Goal: Check status: Check status

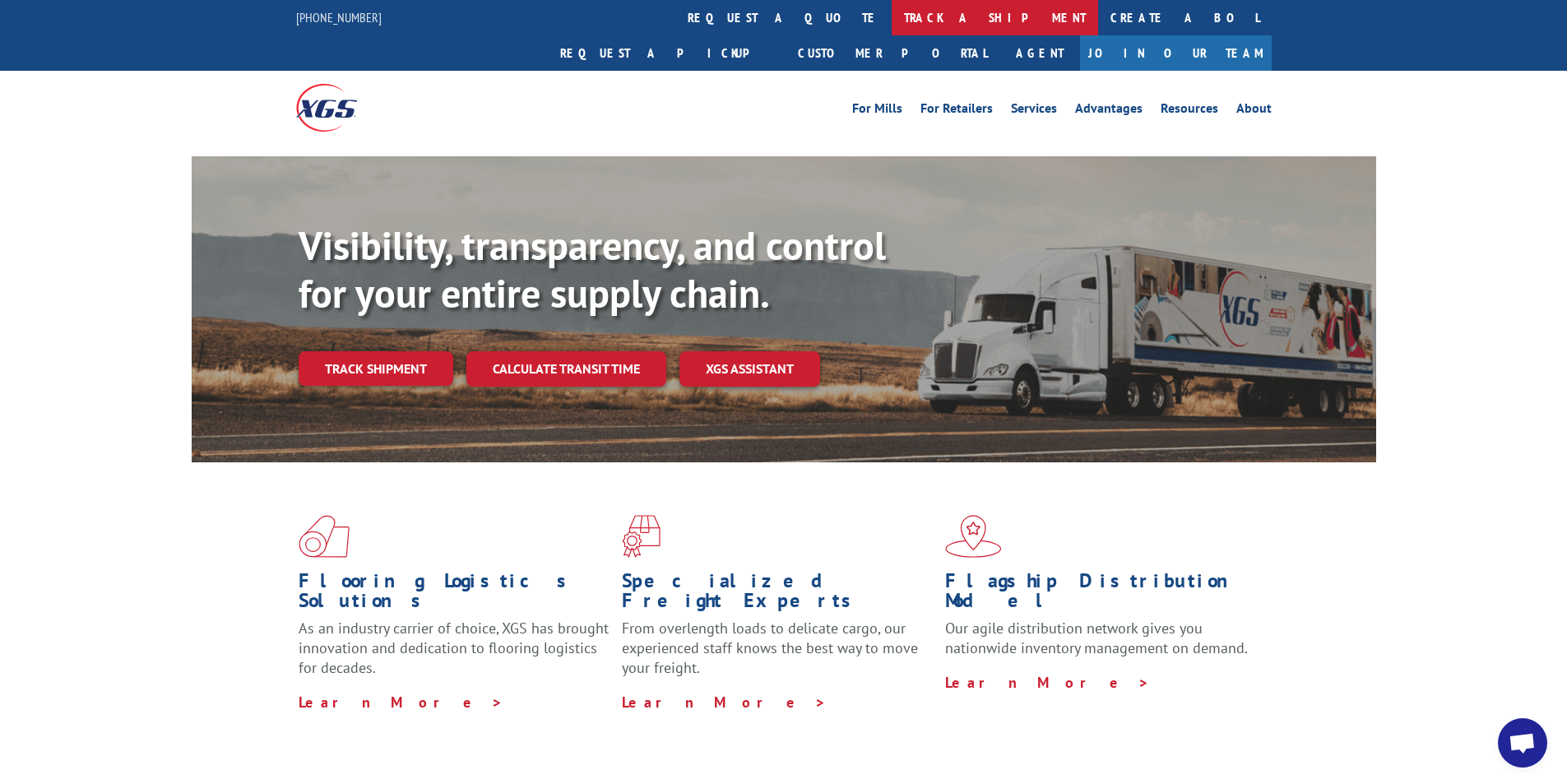
click at [892, 21] on link "track a shipment" at bounding box center [995, 17] width 206 height 36
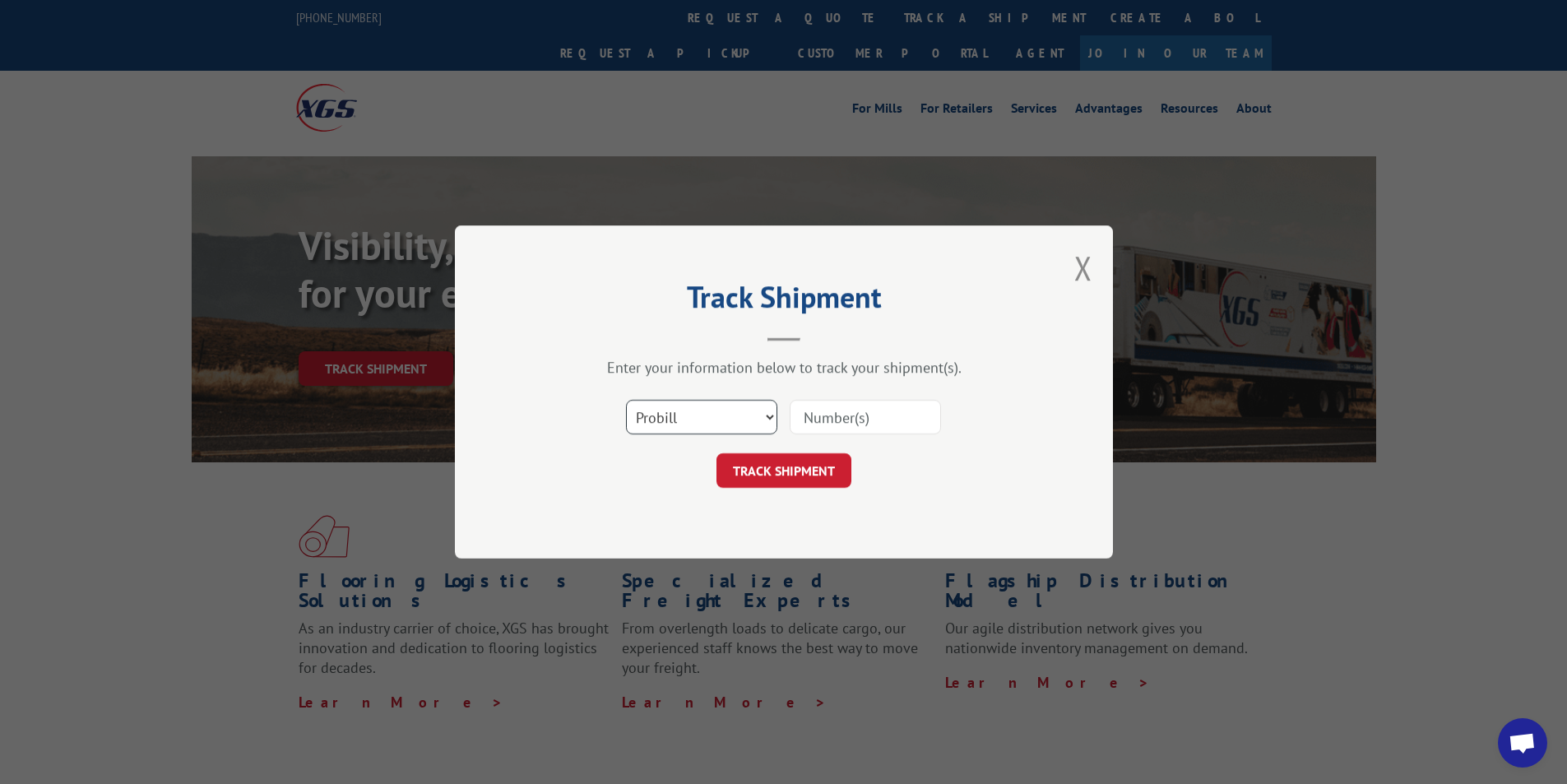
drag, startPoint x: 732, startPoint y: 414, endPoint x: 723, endPoint y: 428, distance: 16.6
click at [732, 414] on select "Select category... Probill BOL PO" at bounding box center [701, 417] width 151 height 35
select select "po"
click at [626, 399] on select "Select category... Probill BOL PO" at bounding box center [701, 417] width 151 height 35
click at [873, 407] on input at bounding box center [866, 417] width 151 height 35
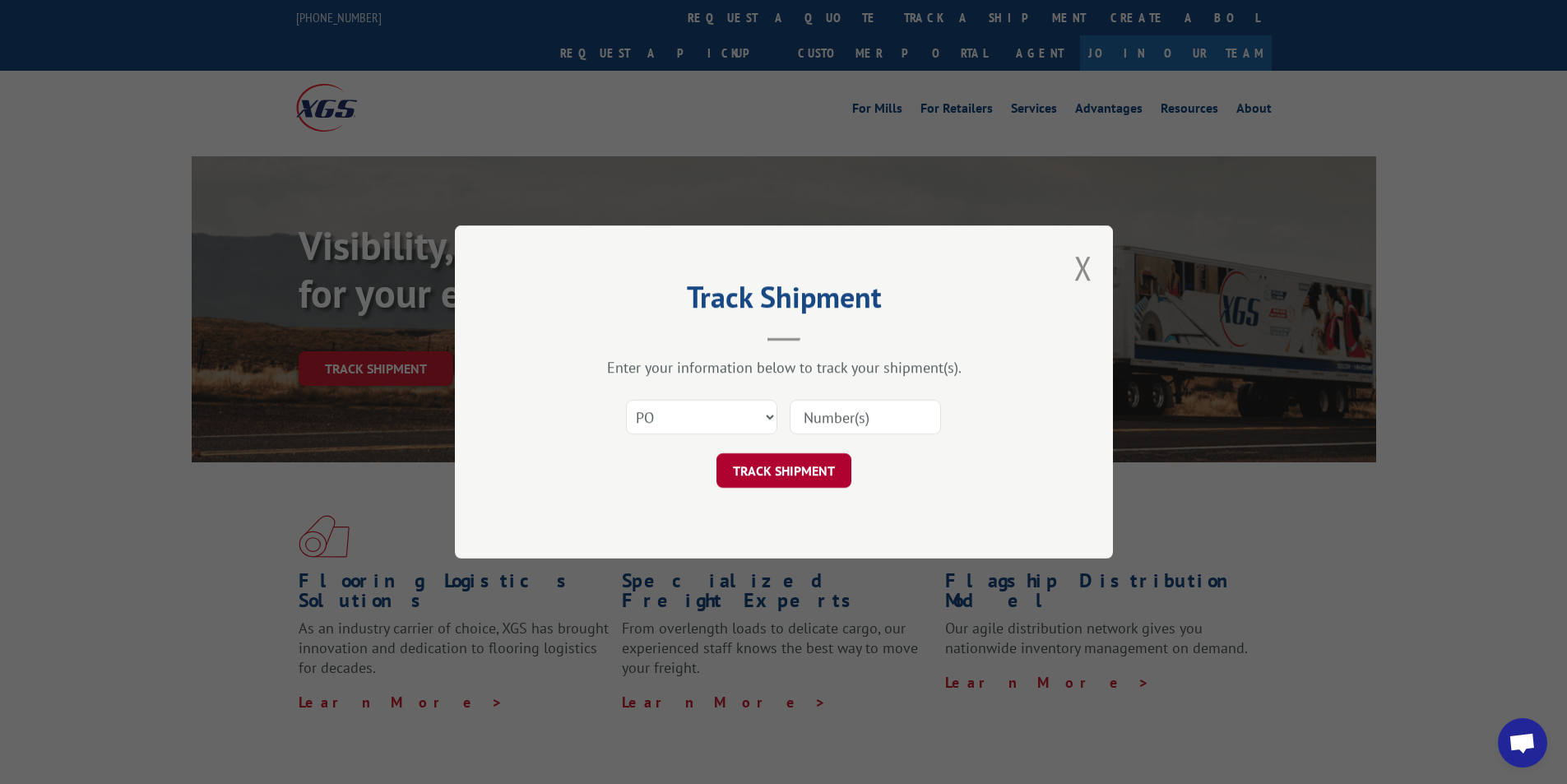
paste input "30430013"
type input "30430013"
click at [790, 475] on button "TRACK SHIPMENT" at bounding box center [784, 470] width 135 height 35
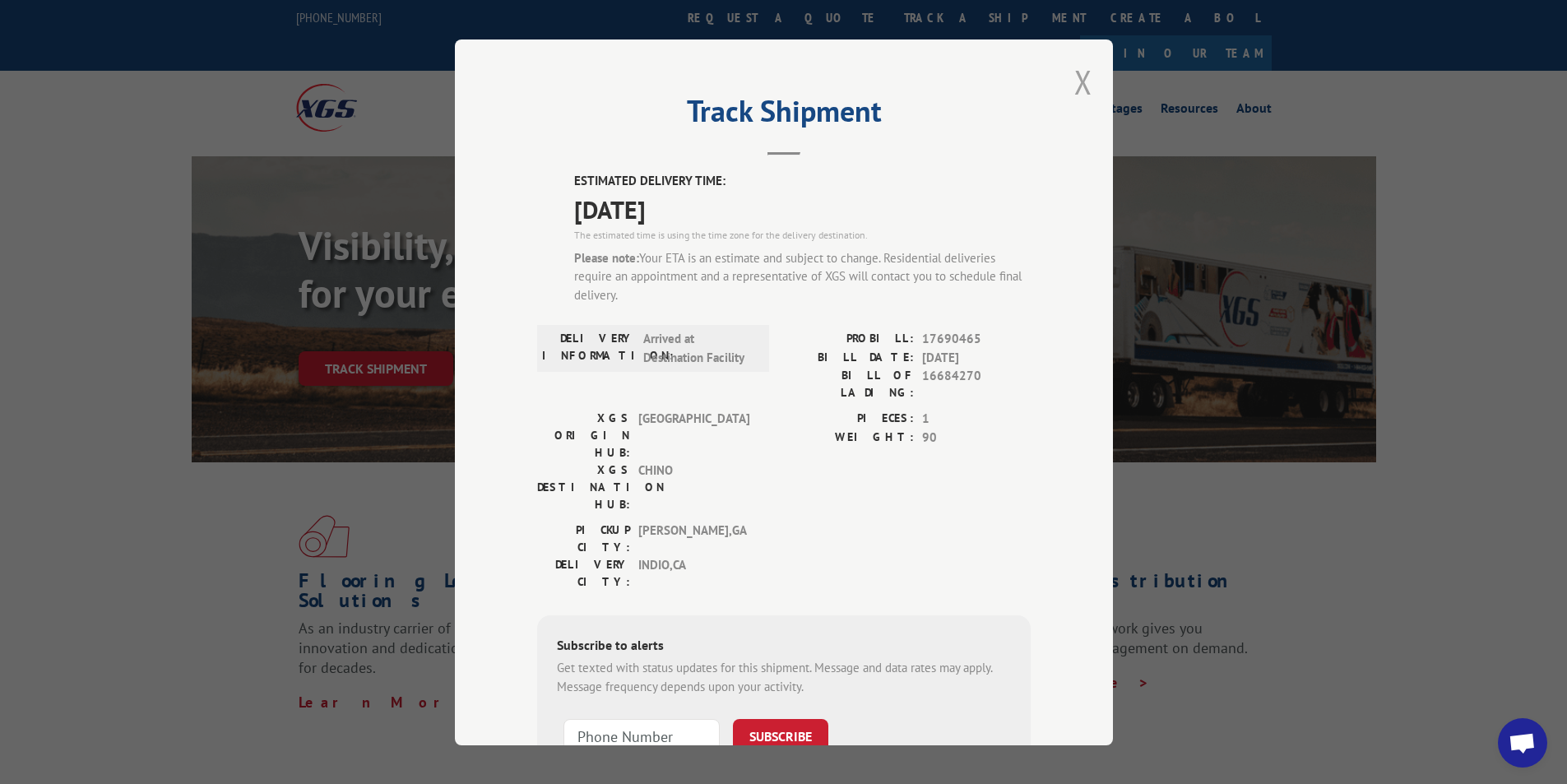
click at [1074, 95] on button "Close modal" at bounding box center [1084, 82] width 18 height 44
